Goal: Task Accomplishment & Management: Manage account settings

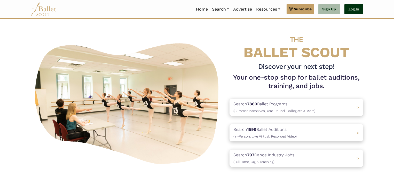
click at [347, 7] on link "Log In" at bounding box center [353, 9] width 19 height 10
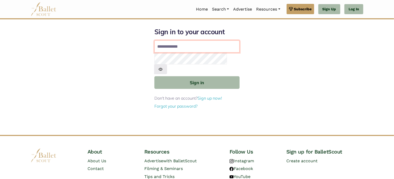
click at [184, 46] on input "Email address" at bounding box center [196, 46] width 85 height 12
click at [177, 48] on input "*****" at bounding box center [196, 46] width 85 height 12
type input "**********"
click at [154, 76] on button "Sign in" at bounding box center [196, 82] width 85 height 13
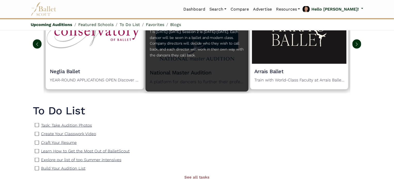
scroll to position [309, 0]
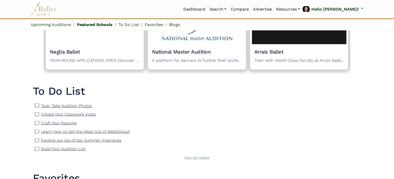
click at [197, 158] on link "See all tasks" at bounding box center [196, 158] width 25 height 5
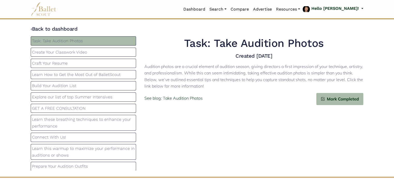
click at [74, 74] on p "Learn How to Get the Most Out of BalletScout" at bounding box center [83, 74] width 103 height 7
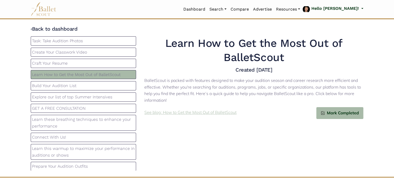
click at [202, 115] on p "See blog: How to Get the Most Out of BalletScout" at bounding box center [190, 112] width 92 height 7
click at [57, 62] on p "Craft Your Resume" at bounding box center [83, 63] width 103 height 7
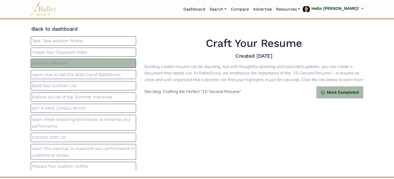
click at [66, 50] on p "Create Your Classwork Video" at bounding box center [83, 52] width 103 height 7
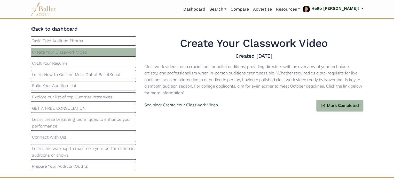
click at [67, 43] on p "Task: Take Audition Photos" at bounding box center [83, 41] width 103 height 7
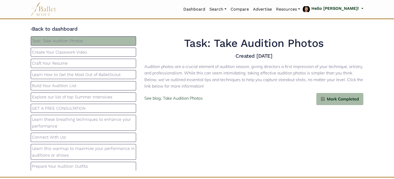
click at [73, 53] on p "Create Your Classwork Video" at bounding box center [83, 52] width 103 height 7
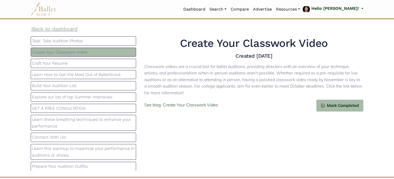
click at [65, 31] on link "‹ Back to dashboard" at bounding box center [54, 29] width 47 height 6
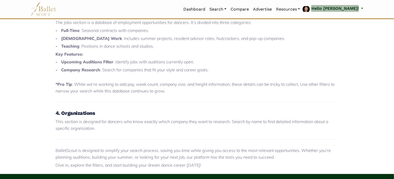
scroll to position [309, 0]
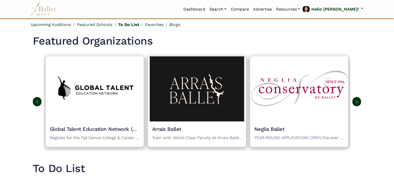
scroll to position [307, 0]
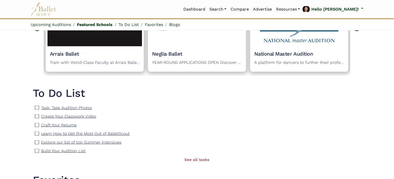
click at [38, 108] on img at bounding box center [37, 108] width 4 height 4
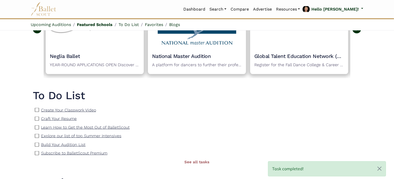
scroll to position [256, 0]
